Goal: Task Accomplishment & Management: Manage account settings

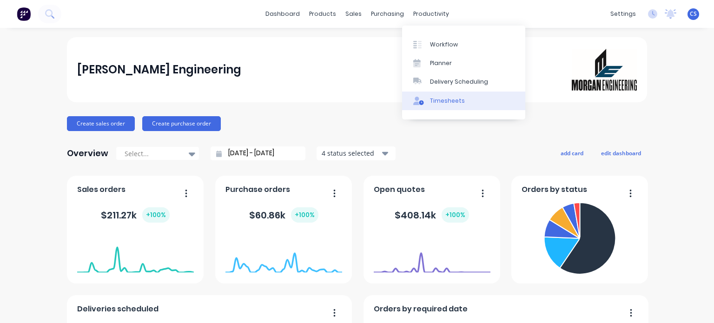
click at [429, 102] on link "Timesheets" at bounding box center [463, 101] width 123 height 19
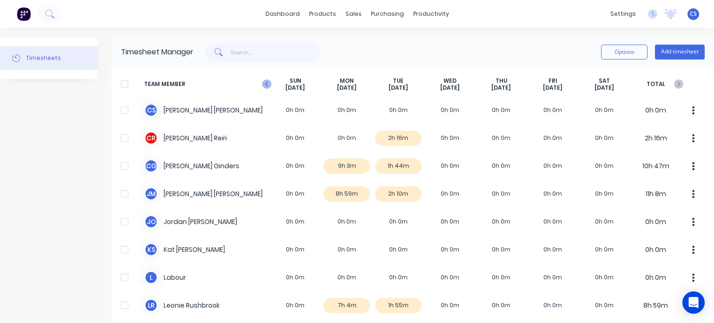
click at [264, 86] on icon "button" at bounding box center [266, 83] width 9 height 9
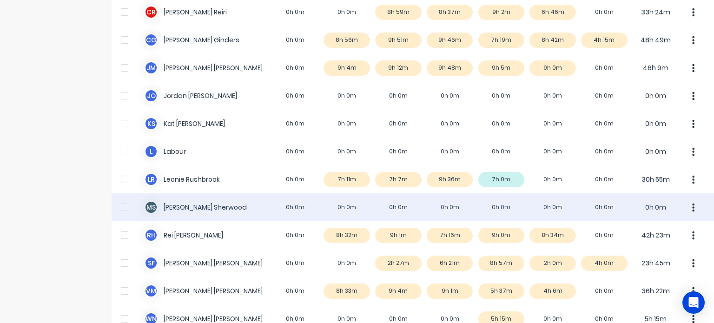
scroll to position [139, 0]
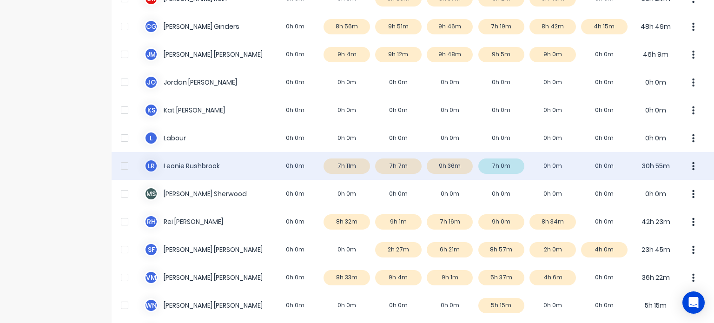
click at [441, 168] on div "L R Leonie Rushbrook 0h 0m 7h 11m 7h 7m 9h 36m 7h 0m 0h 0m 0h 0m 30h 55m" at bounding box center [413, 166] width 602 height 28
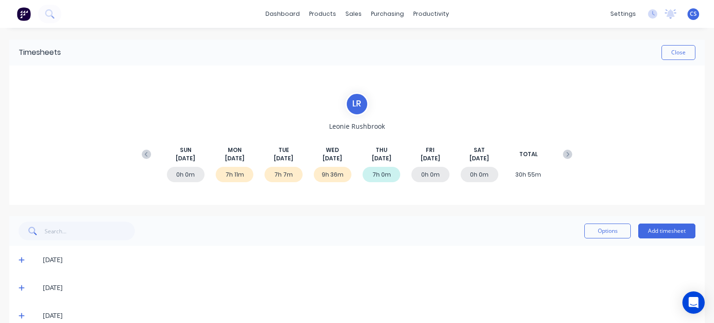
scroll to position [46, 0]
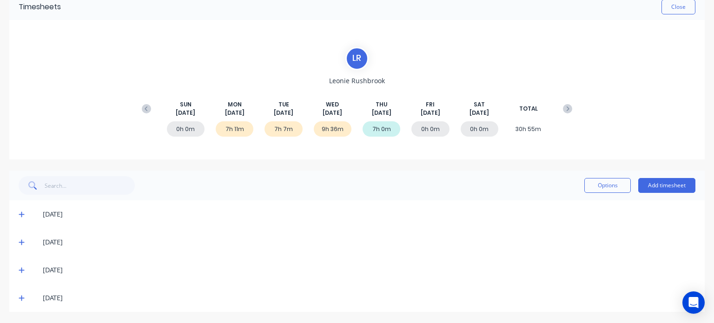
click at [20, 272] on icon at bounding box center [22, 270] width 6 height 7
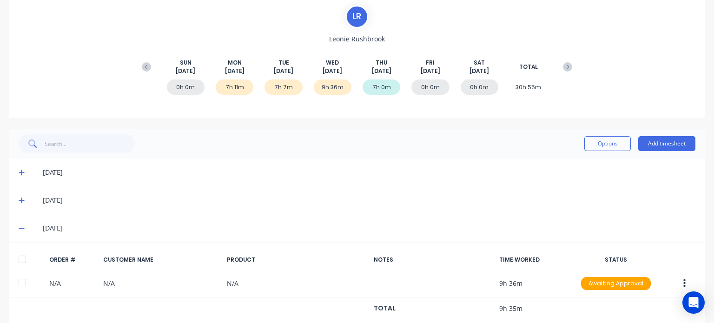
scroll to position [130, 0]
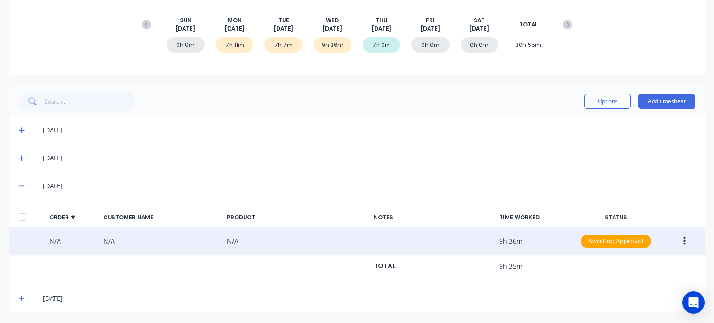
click at [680, 240] on button "button" at bounding box center [684, 241] width 22 height 17
click at [641, 303] on div "Edit" at bounding box center [651, 302] width 72 height 13
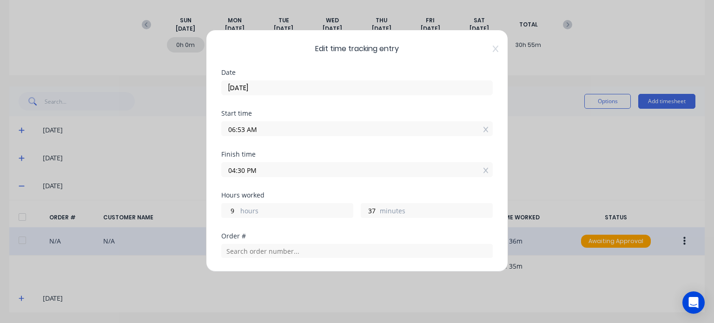
click at [242, 169] on input "04:30 PM" at bounding box center [357, 170] width 270 height 14
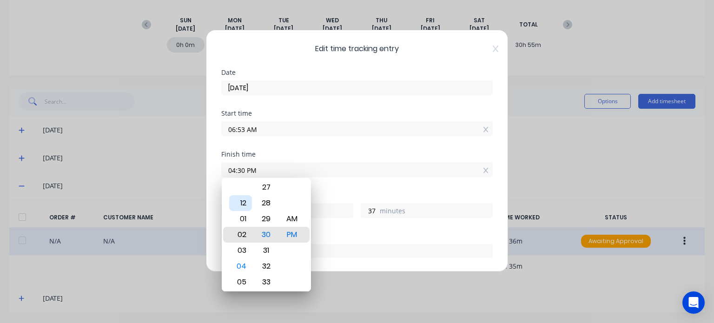
type input "02:30 PM"
type input "7"
type input "06:30 PM"
type input "11"
click at [245, 189] on div "03" at bounding box center [240, 187] width 23 height 16
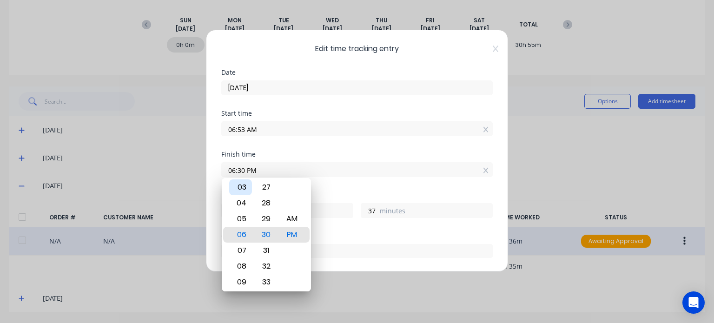
type input "03:30 PM"
type input "8"
type input "02:30 PM"
type input "7"
click at [244, 231] on div "02" at bounding box center [240, 235] width 23 height 16
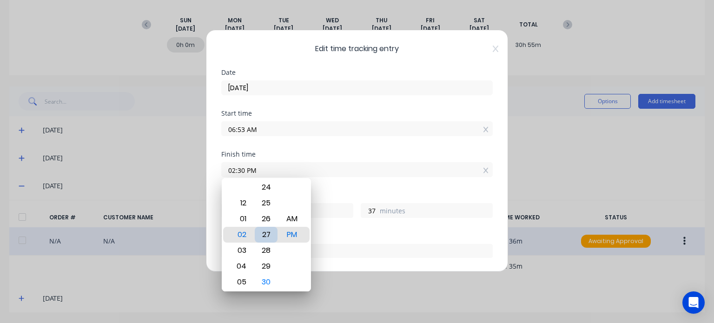
type input "02:27 PM"
type input "34"
type input "02:22 PM"
type input "29"
type input "02:18 PM"
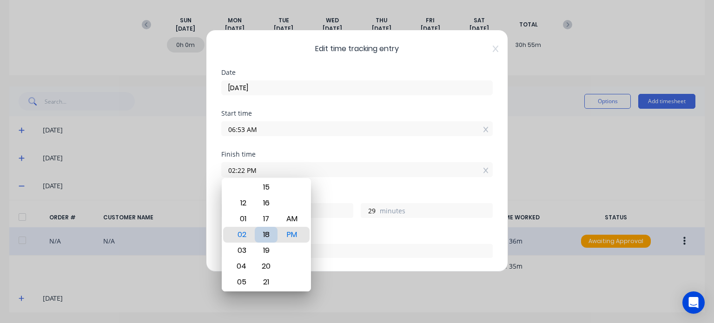
type input "25"
type input "02:12 PM"
type input "19"
type input "02:07 PM"
type input "14"
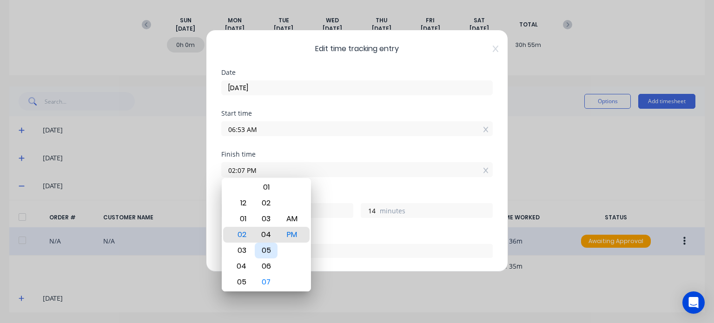
type input "02:04 PM"
type input "11"
type input "02:00 PM"
type input "7"
click at [264, 236] on div "00" at bounding box center [266, 235] width 23 height 16
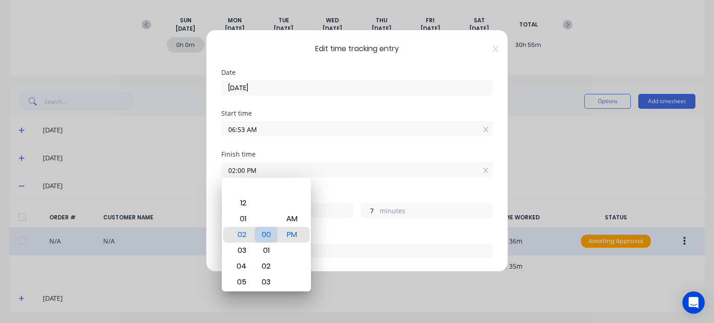
click at [265, 234] on div "00" at bounding box center [266, 235] width 23 height 16
click at [372, 178] on div "Finish time 02:00 PM" at bounding box center [356, 171] width 271 height 41
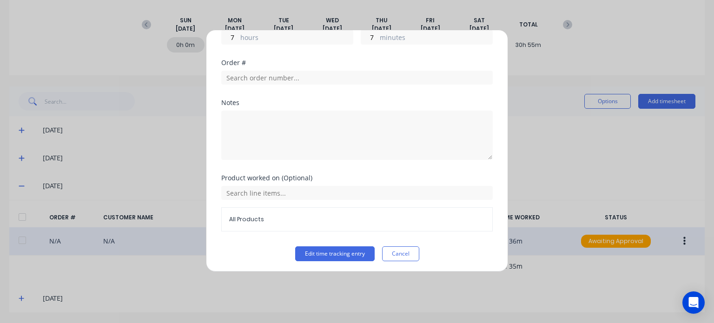
scroll to position [175, 0]
click at [337, 247] on button "Edit time tracking entry" at bounding box center [334, 252] width 79 height 15
